Goal: Transaction & Acquisition: Purchase product/service

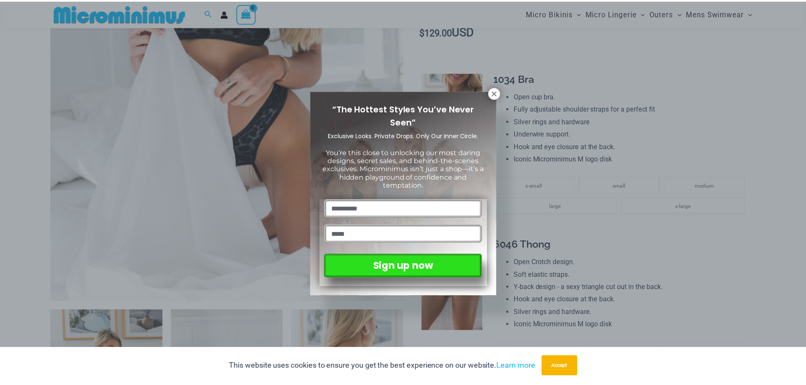
scroll to position [331, 0]
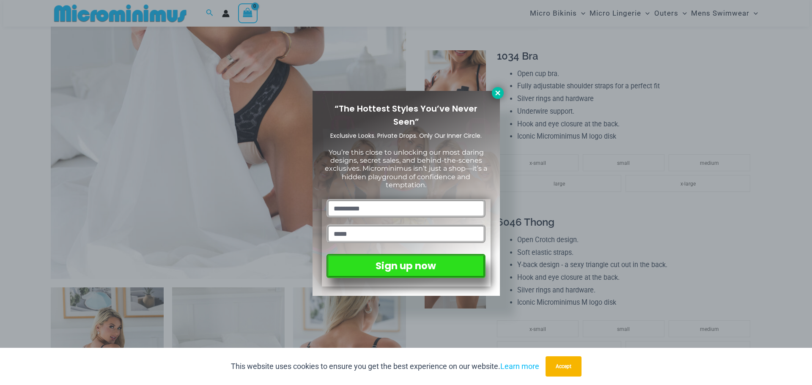
click at [499, 96] on icon at bounding box center [498, 93] width 8 height 8
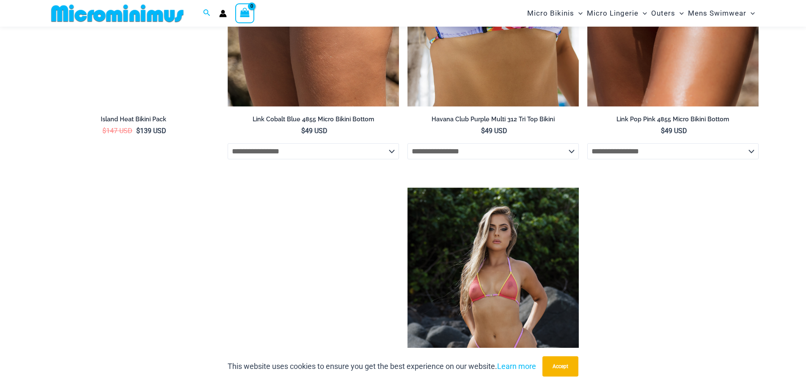
scroll to position [1812, 0]
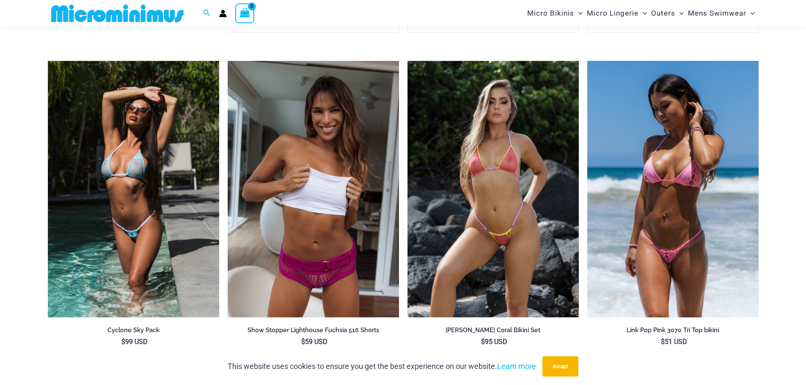
click at [717, 249] on img at bounding box center [672, 189] width 171 height 257
